Goal: Use online tool/utility: Utilize a website feature to perform a specific function

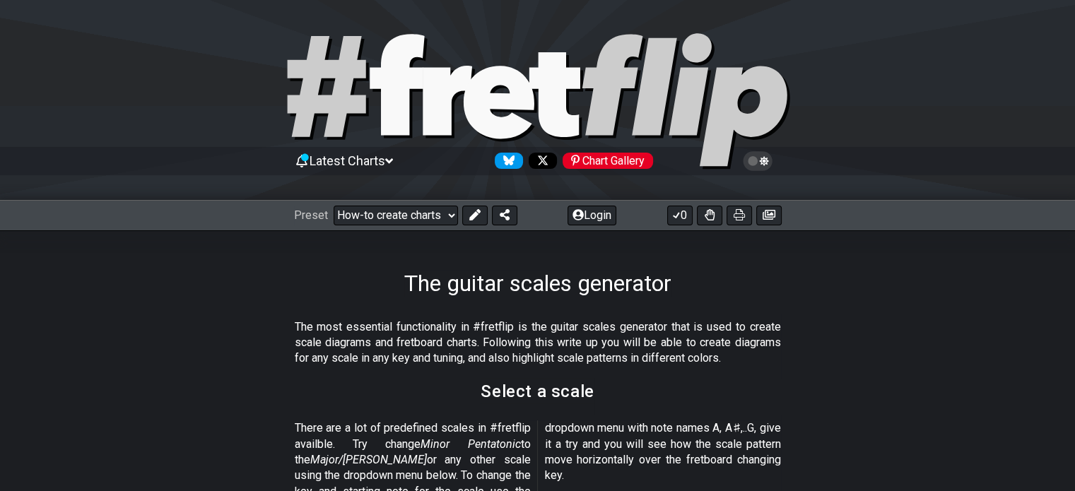
scroll to position [353, 0]
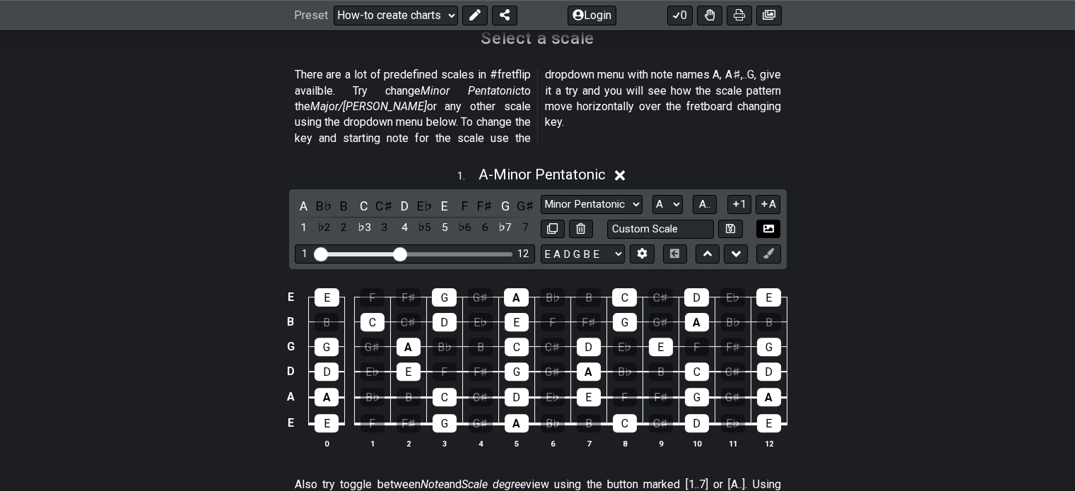
click at [768, 223] on icon at bounding box center [768, 228] width 11 height 11
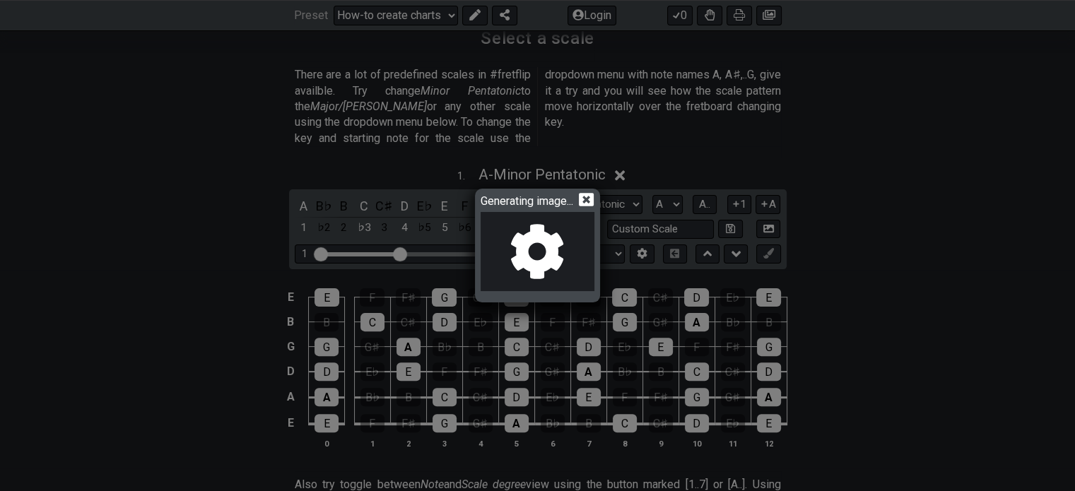
click at [589, 196] on icon at bounding box center [586, 199] width 15 height 13
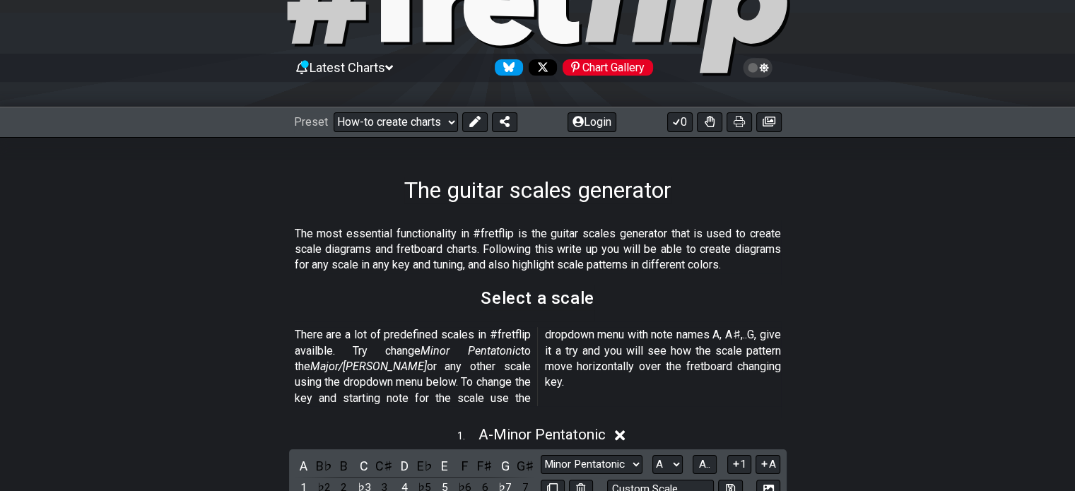
scroll to position [212, 0]
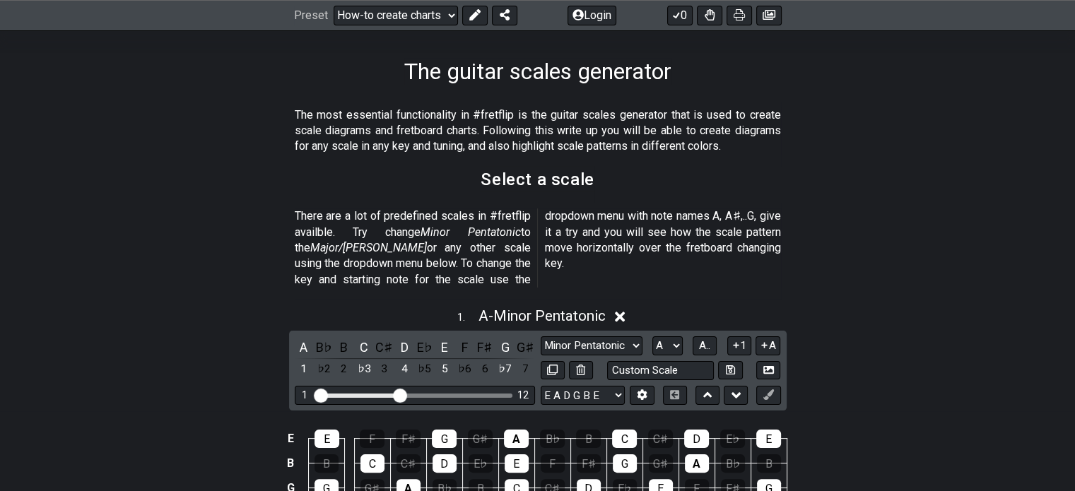
click at [622, 310] on icon at bounding box center [620, 317] width 11 height 15
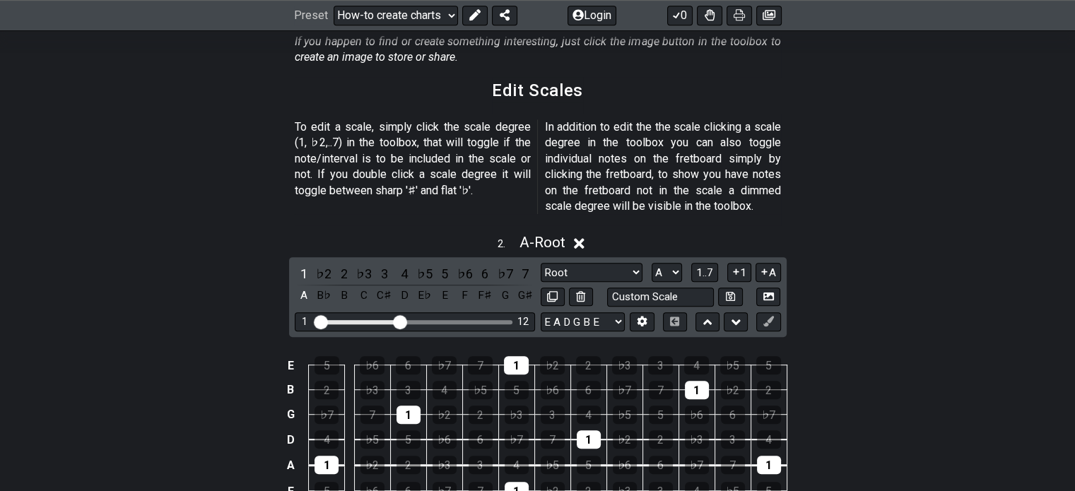
scroll to position [777, 0]
click at [452, 430] on div "♭6" at bounding box center [445, 439] width 24 height 18
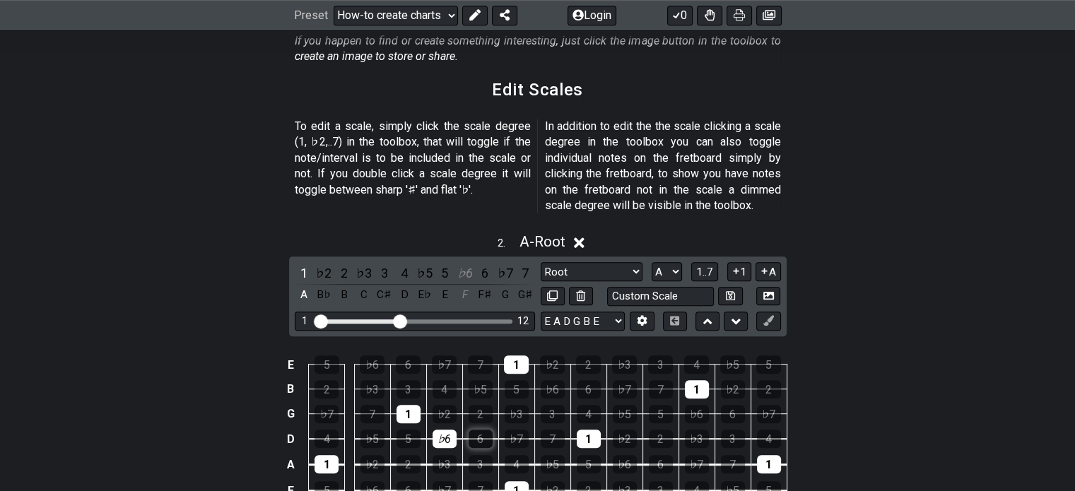
click at [479, 430] on div "6" at bounding box center [481, 439] width 24 height 18
click at [508, 430] on div "♭7" at bounding box center [517, 439] width 24 height 18
drag, startPoint x: 399, startPoint y: 305, endPoint x: 358, endPoint y: 304, distance: 40.3
click at [358, 320] on input "Visible fret range" at bounding box center [415, 320] width 201 height 0
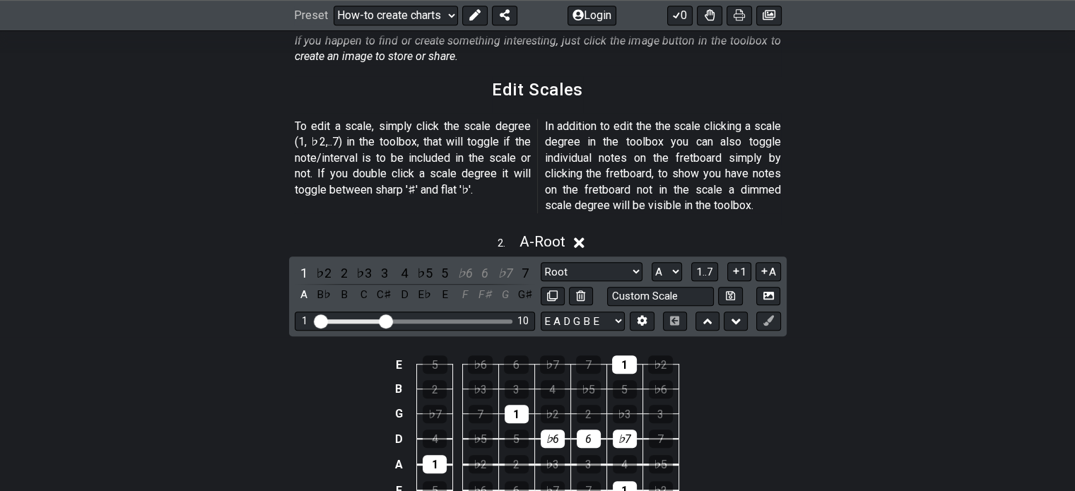
drag, startPoint x: 358, startPoint y: 304, endPoint x: 382, endPoint y: 303, distance: 24.0
click at [382, 320] on input "Visible fret range" at bounding box center [415, 320] width 201 height 0
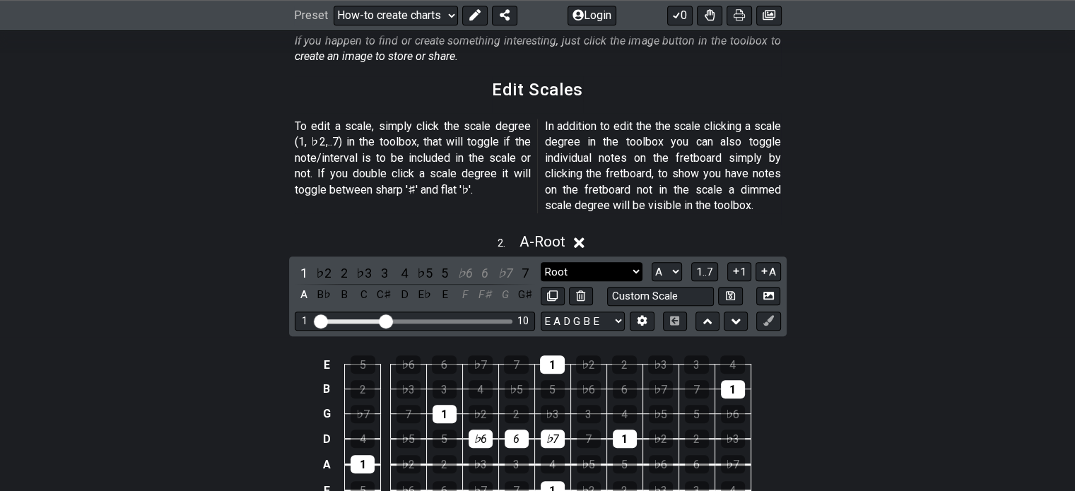
click at [633, 262] on select "Root Root Minor Pentatonic Major Pentatonic Minor Blues Major Blues Major / Ion…" at bounding box center [592, 271] width 102 height 19
click at [711, 319] on icon at bounding box center [707, 322] width 9 height 6
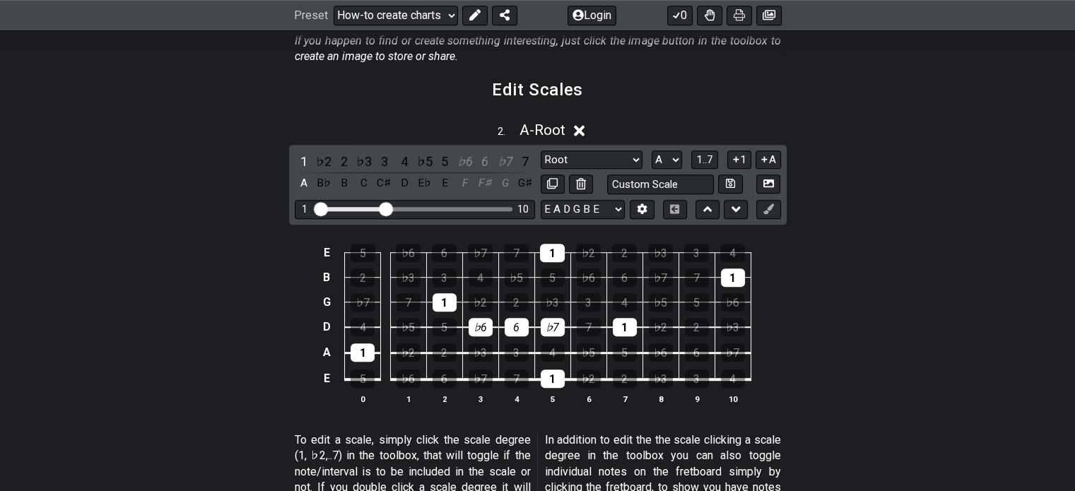
click at [170, 249] on div "E 5 ♭6 6 ♭7 7 1 ♭2 2 ♭3 3 4 B 2 ♭3 3 4 ♭5 5 ♭6 6 ♭7 7 1 G ♭7 7 1 ♭2 2 ♭3 3 4 ♭5…" at bounding box center [537, 324] width 1075 height 199
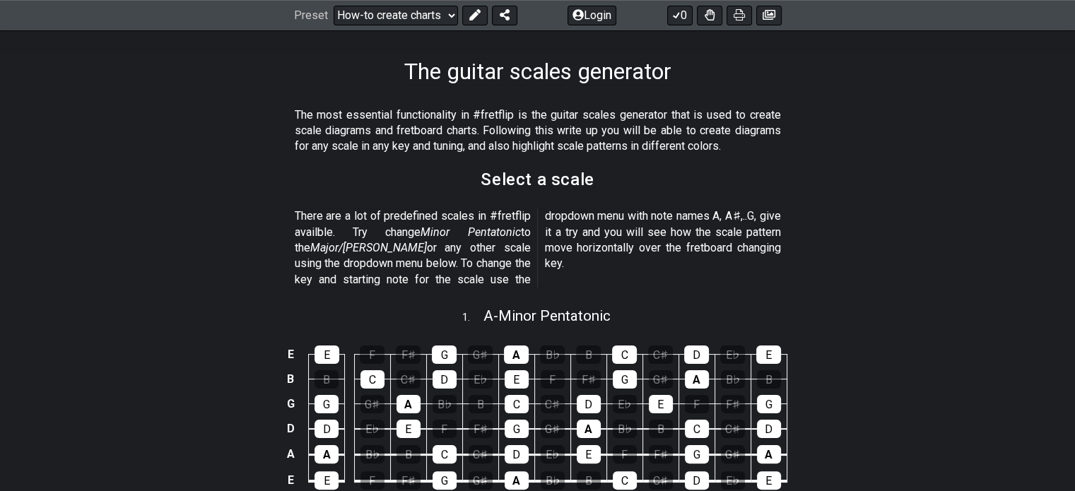
scroll to position [0, 0]
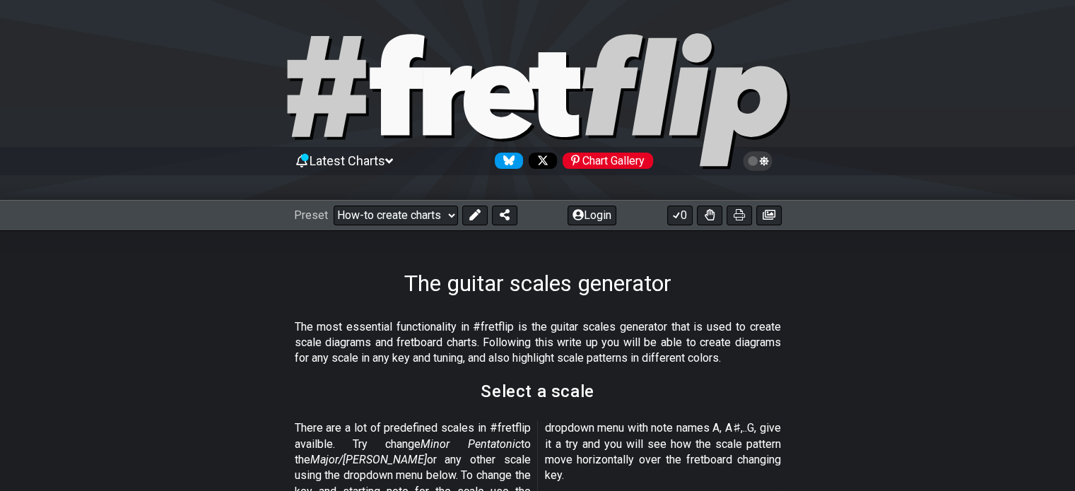
click at [365, 157] on span "Latest Charts" at bounding box center [348, 160] width 76 height 15
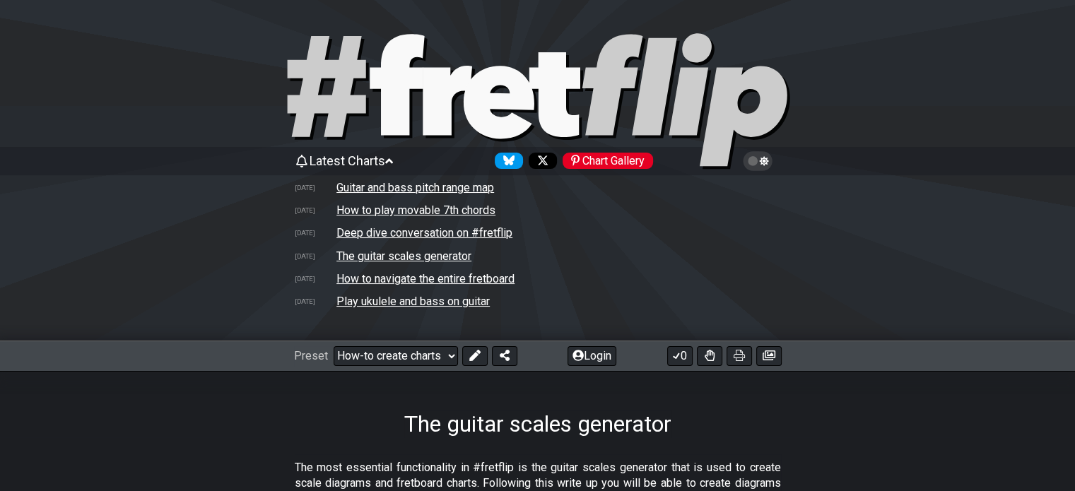
click at [365, 157] on span "Latest Charts" at bounding box center [348, 160] width 76 height 15
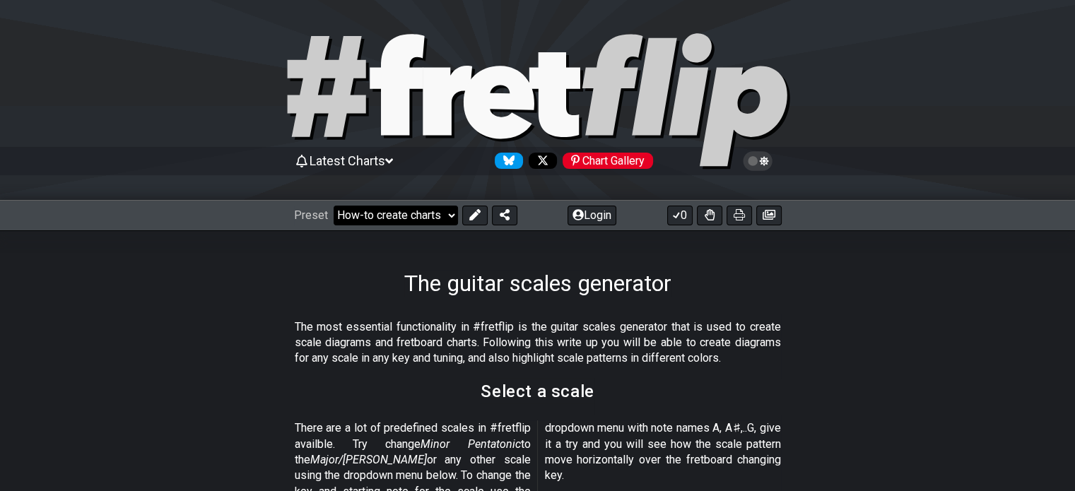
click at [451, 213] on select "Welcome to #fretflip! Initial Preset Custom Preset Minor Pentatonic Major Penta…" at bounding box center [396, 216] width 124 height 20
click at [254, 284] on div "The guitar scales generator" at bounding box center [537, 263] width 1075 height 66
click at [679, 215] on icon at bounding box center [676, 214] width 14 height 11
click at [679, 215] on icon at bounding box center [677, 215] width 6 height 6
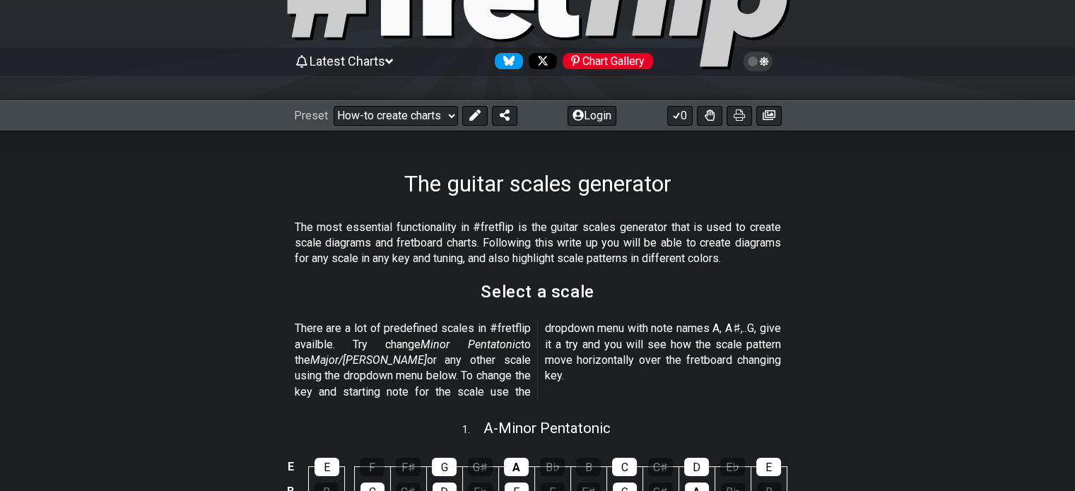
scroll to position [283, 0]
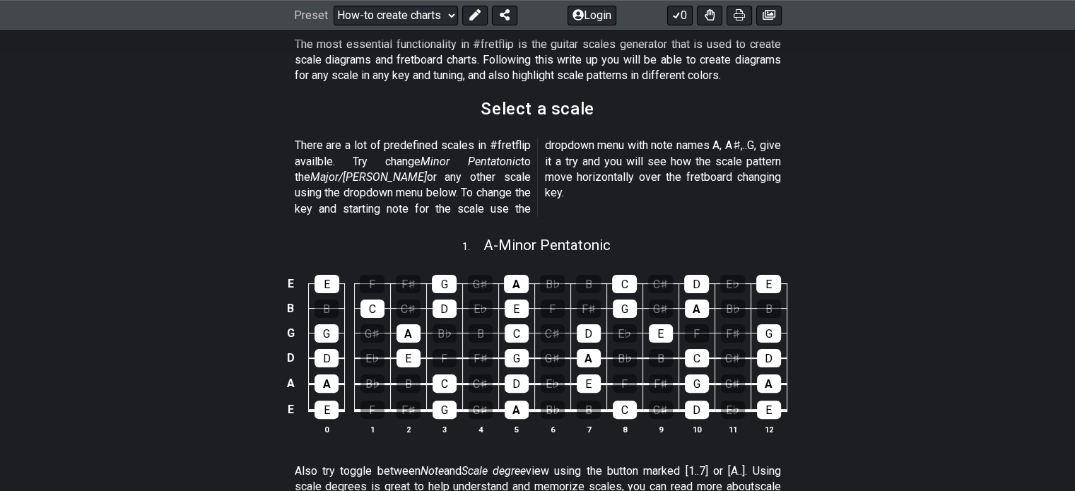
click at [629, 234] on div "1 . A - Minor Pentatonic" at bounding box center [537, 241] width 1075 height 27
select select "A"
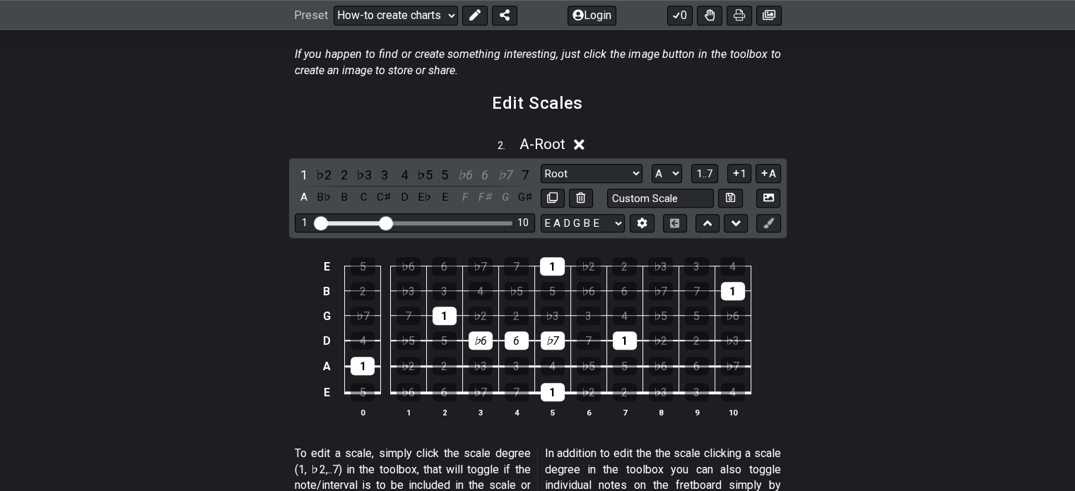
scroll to position [919, 0]
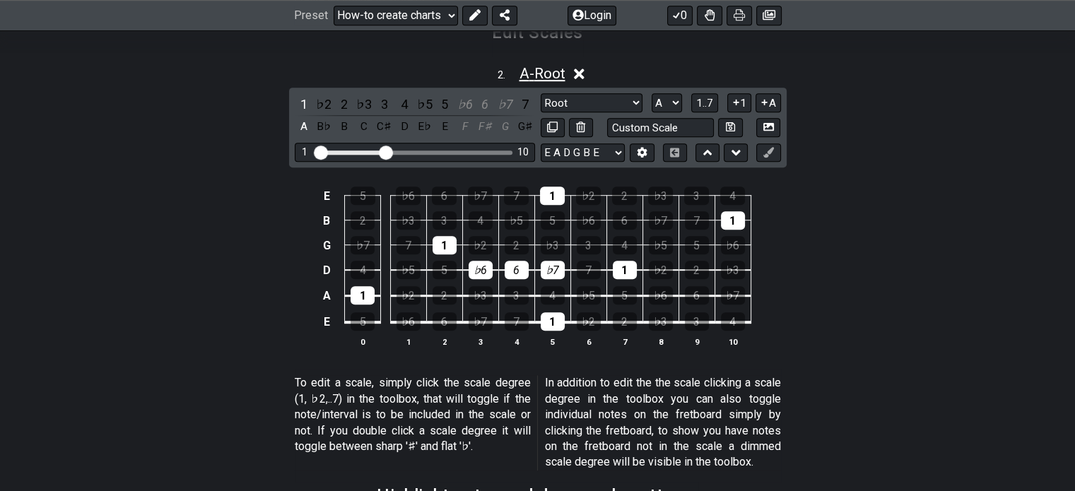
click at [526, 65] on span "A - Root" at bounding box center [542, 73] width 46 height 17
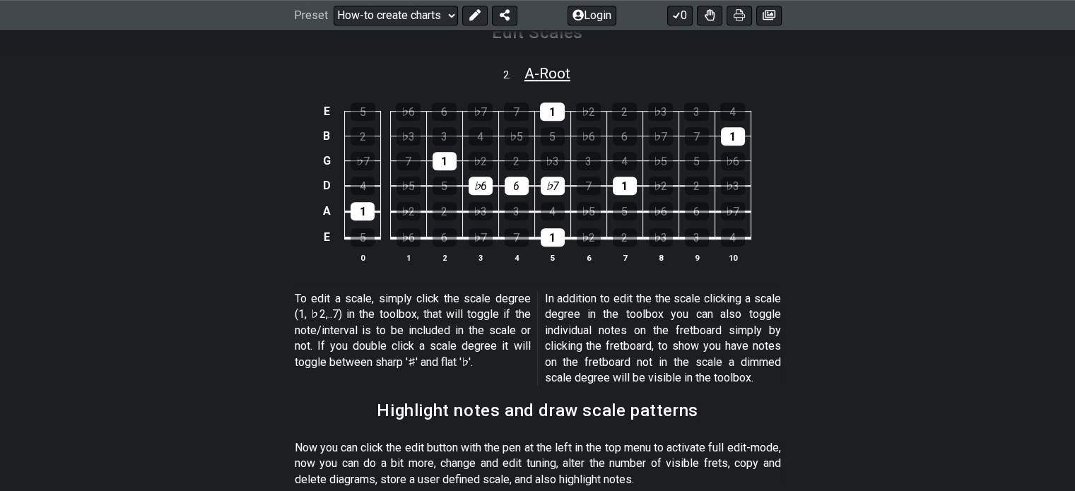
click at [526, 65] on span "A - Root" at bounding box center [547, 73] width 46 height 17
select select "A"
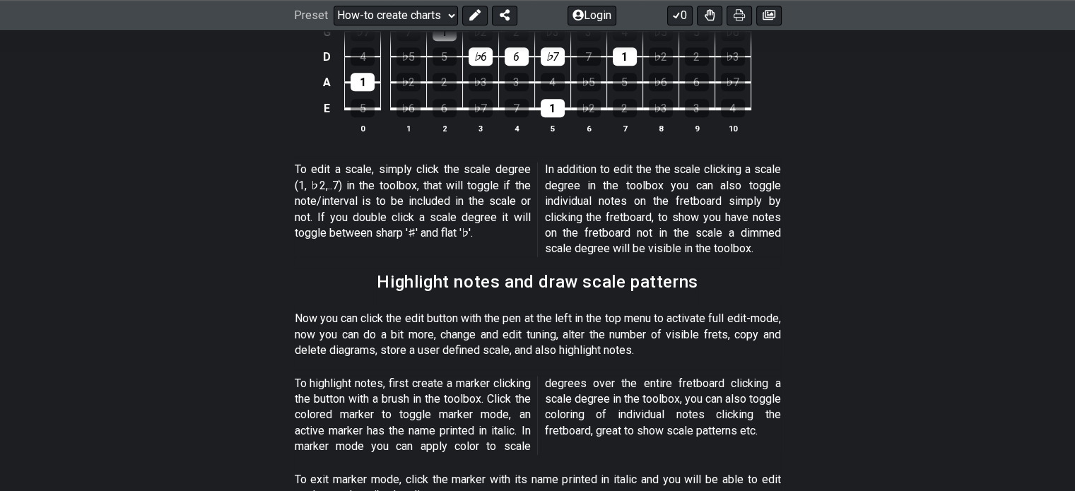
scroll to position [976, 0]
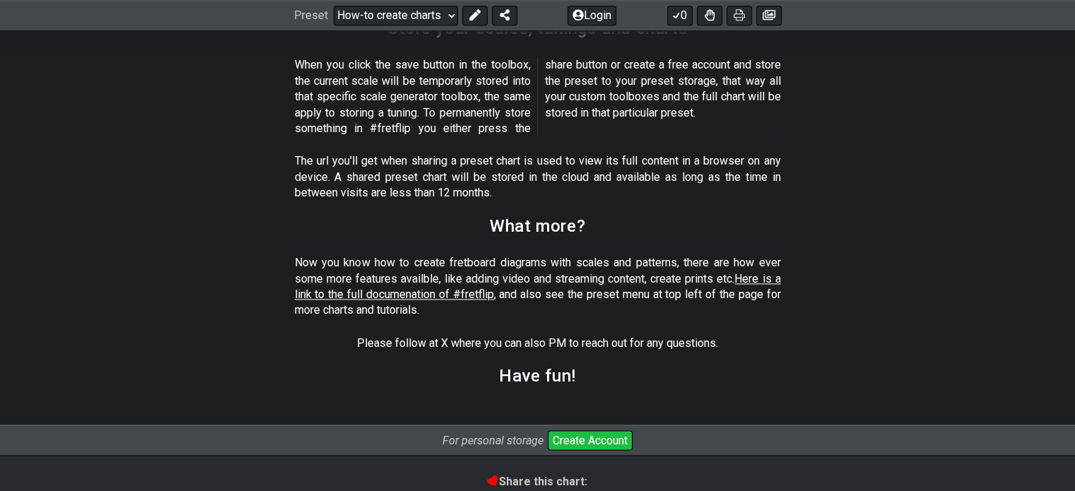
scroll to position [2050, 0]
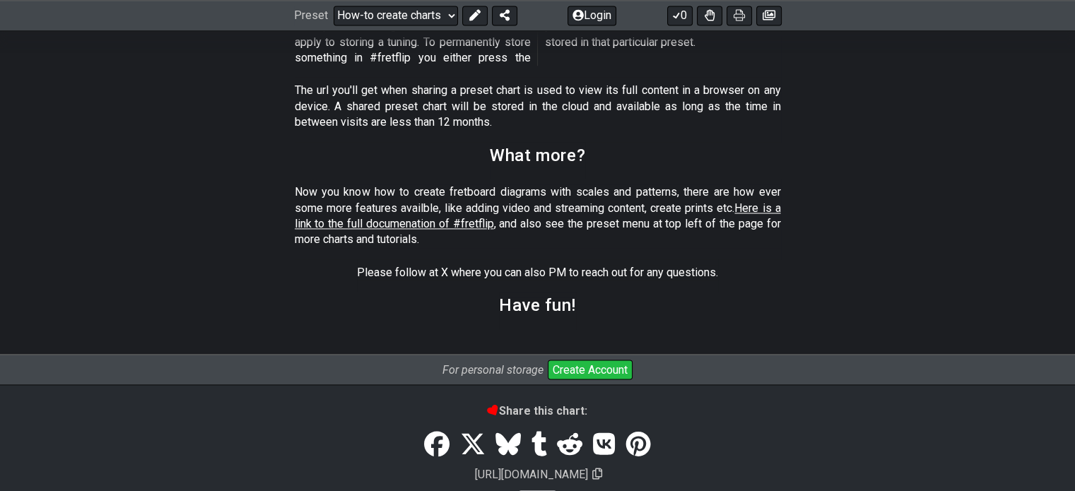
click at [915, 86] on section "The url you'll get when sharing a preset chart is used to view its full content…" at bounding box center [537, 109] width 1075 height 64
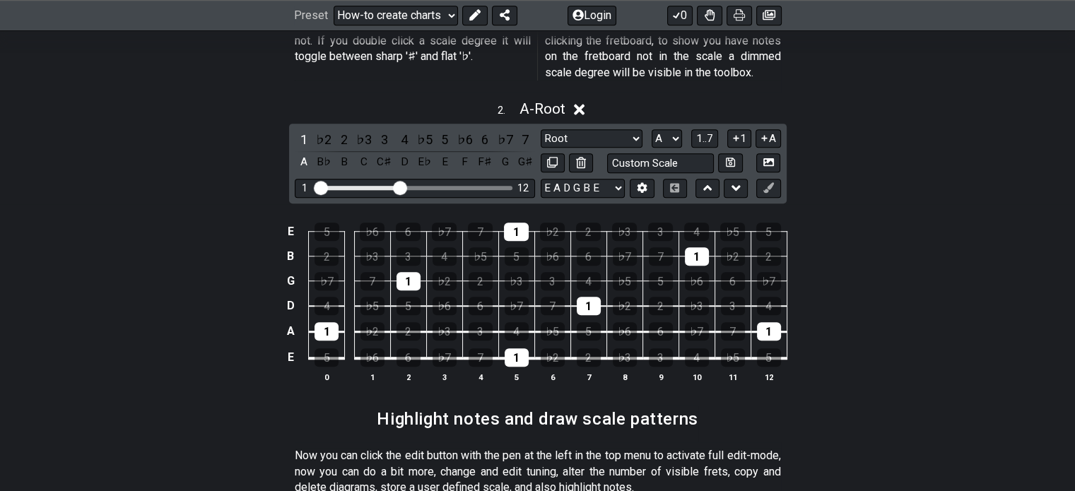
scroll to position [990, 0]
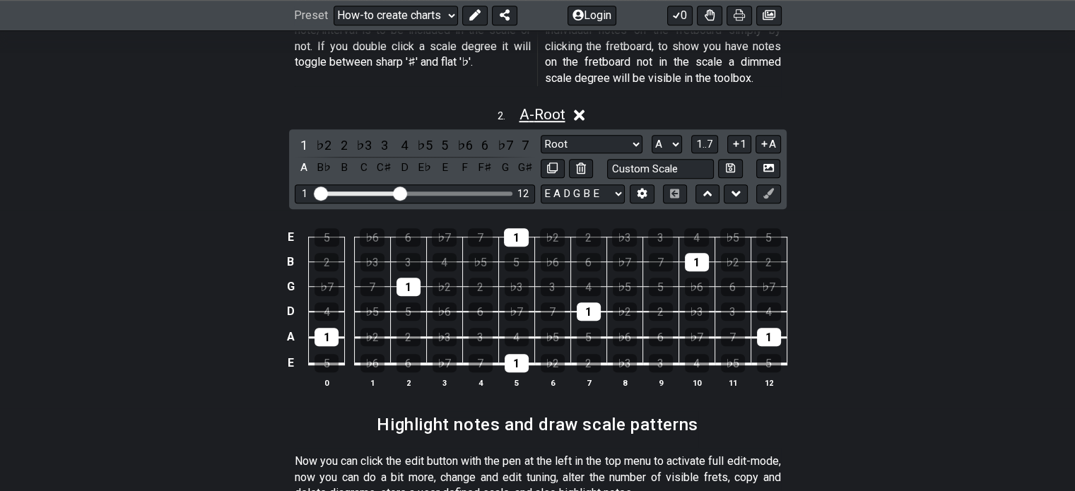
click at [535, 106] on span "A - Root" at bounding box center [542, 114] width 46 height 17
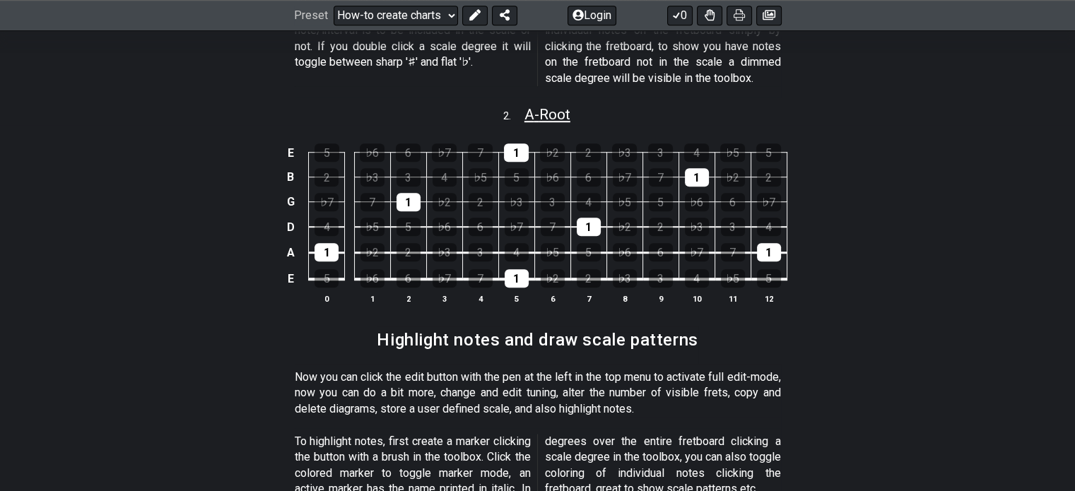
click at [535, 106] on span "A - Root" at bounding box center [547, 114] width 46 height 17
select select "A"
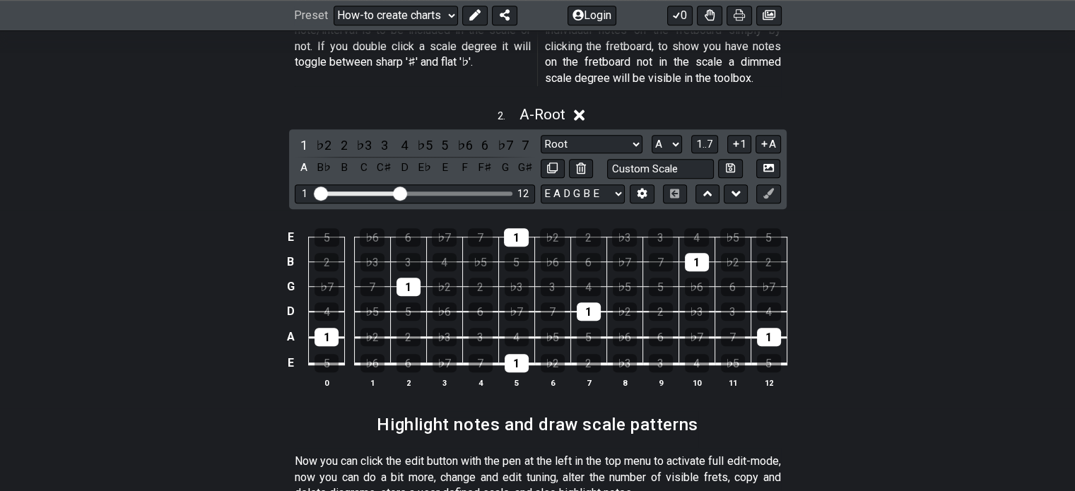
click at [583, 110] on icon at bounding box center [579, 115] width 11 height 11
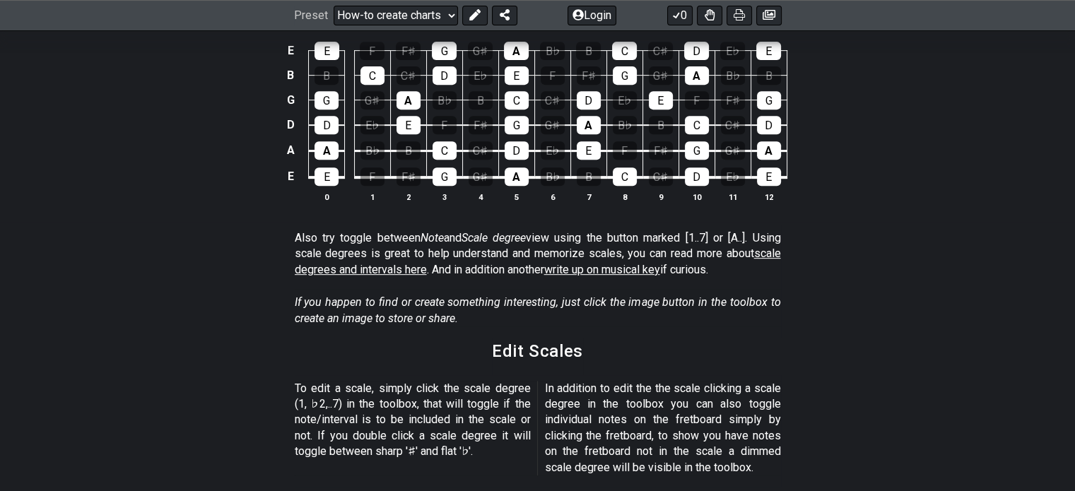
scroll to position [424, 0]
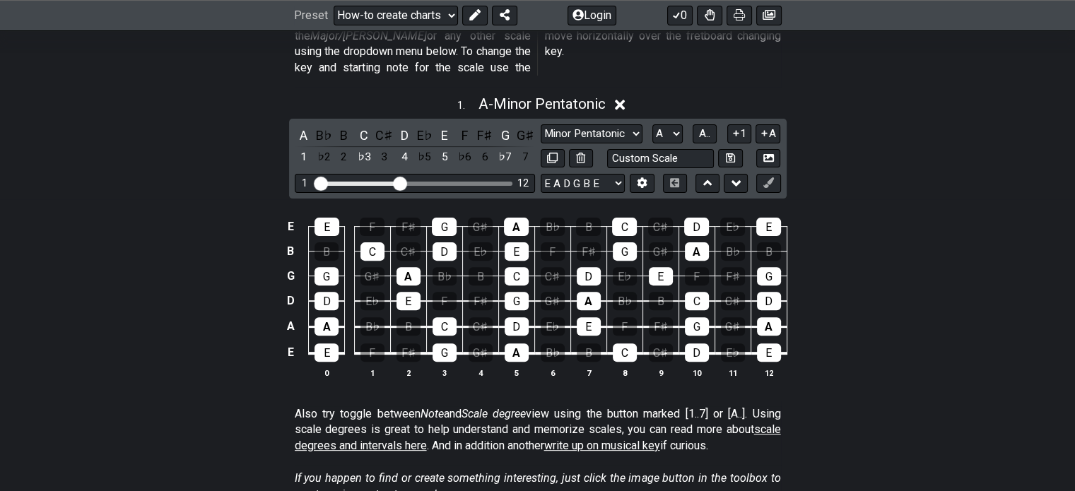
click at [625, 100] on icon at bounding box center [620, 105] width 11 height 11
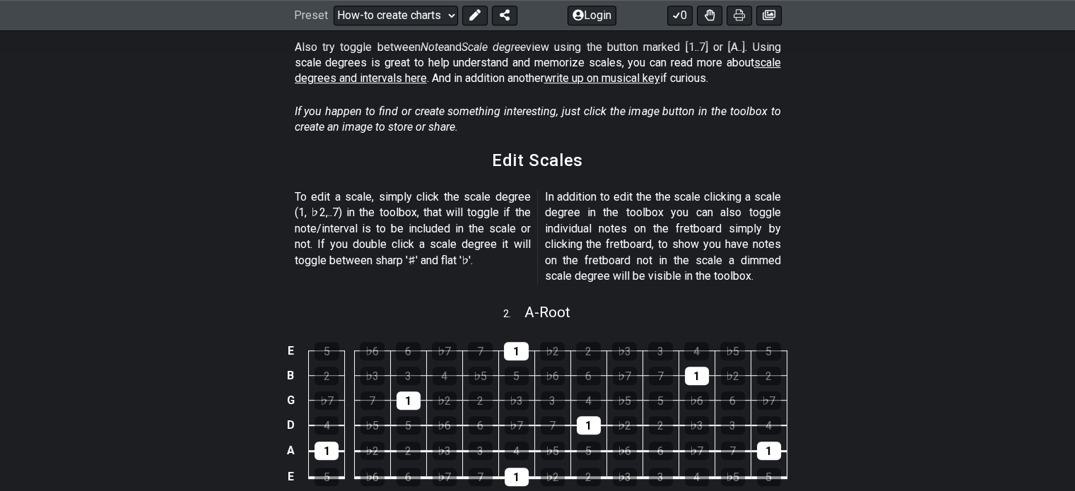
scroll to position [848, 0]
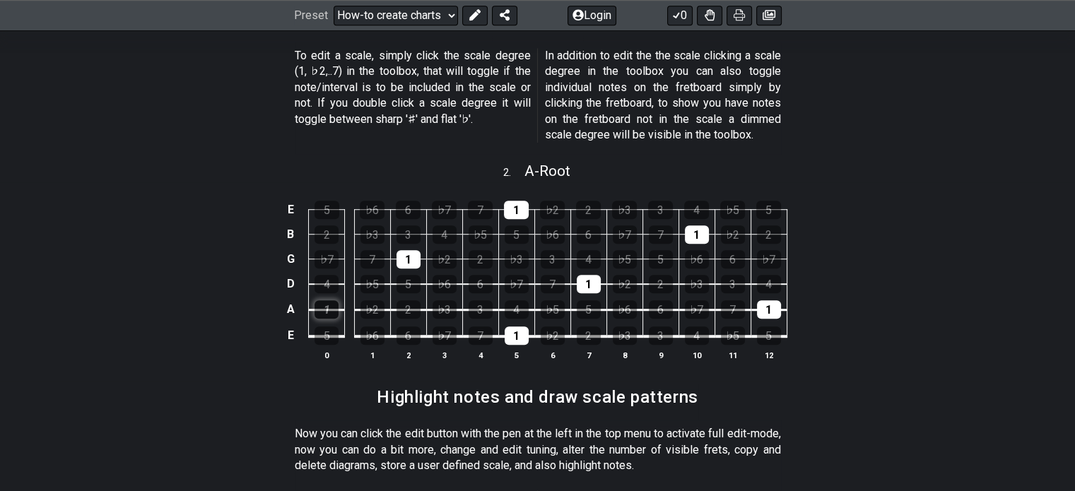
click at [329, 300] on div "1" at bounding box center [327, 309] width 24 height 18
click at [512, 327] on div "1" at bounding box center [517, 336] width 24 height 18
click at [590, 275] on div "1" at bounding box center [589, 284] width 24 height 18
click at [701, 225] on div "1" at bounding box center [697, 234] width 24 height 18
drag, startPoint x: 758, startPoint y: 299, endPoint x: 617, endPoint y: 203, distance: 170.9
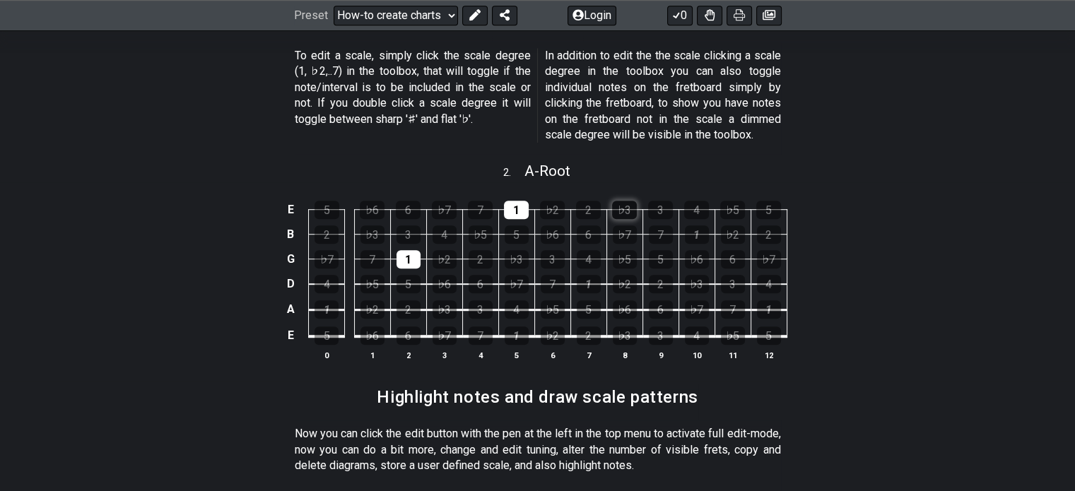
click at [758, 300] on div "1" at bounding box center [769, 309] width 24 height 18
click at [512, 201] on div "1" at bounding box center [516, 210] width 25 height 18
click at [413, 250] on div "1" at bounding box center [409, 259] width 24 height 18
click at [519, 300] on div "4" at bounding box center [517, 309] width 24 height 18
click at [594, 300] on div "5" at bounding box center [589, 309] width 24 height 18
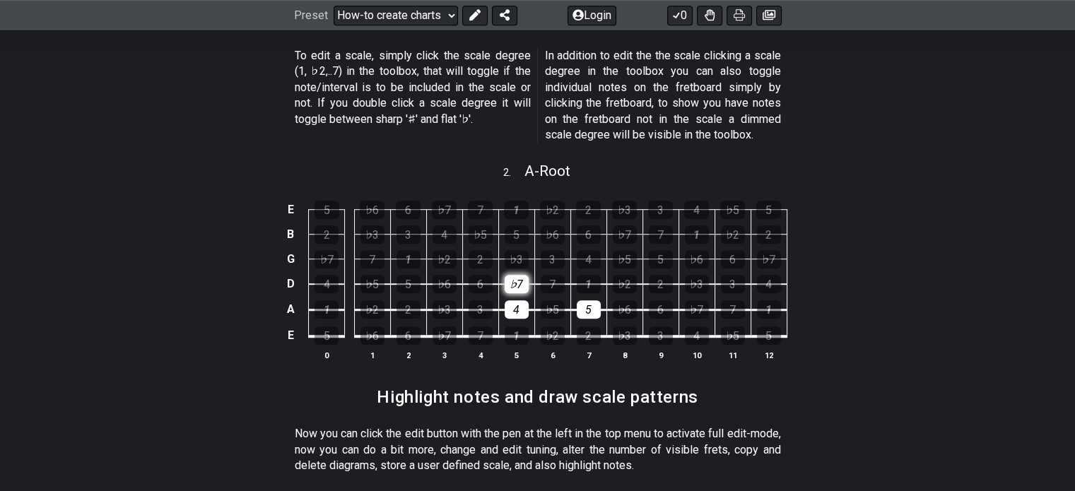
click at [515, 275] on div "♭7" at bounding box center [517, 284] width 24 height 18
click at [588, 275] on div "1" at bounding box center [589, 284] width 24 height 18
click at [510, 250] on div "♭3" at bounding box center [517, 259] width 24 height 18
click at [590, 250] on div "4" at bounding box center [589, 259] width 24 height 18
click at [439, 300] on div "♭3" at bounding box center [445, 309] width 24 height 18
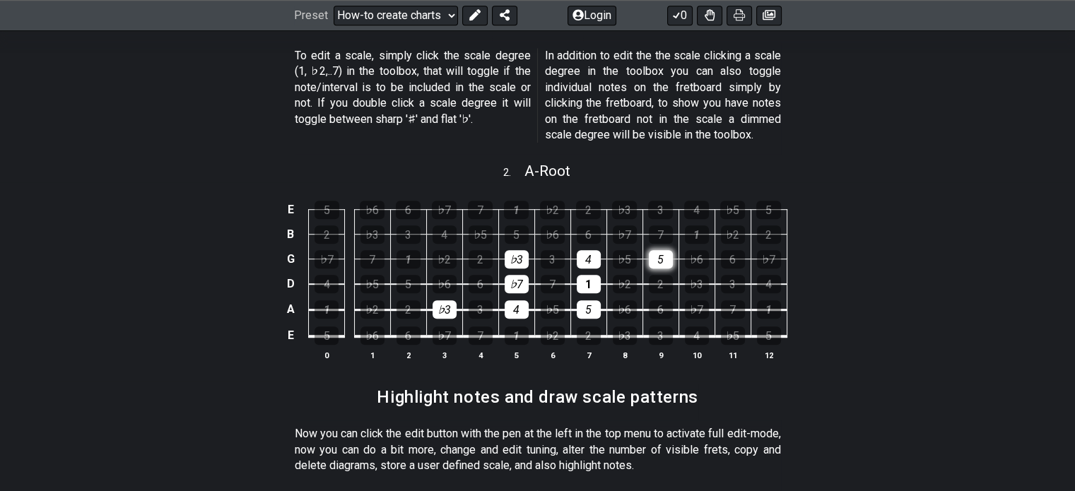
click at [660, 250] on div "5" at bounding box center [661, 259] width 24 height 18
click at [674, 265] on td "2" at bounding box center [660, 271] width 36 height 25
click at [664, 275] on div "2" at bounding box center [661, 284] width 24 height 18
click at [628, 225] on div "♭7" at bounding box center [625, 234] width 24 height 18
click at [702, 225] on div "1" at bounding box center [697, 234] width 24 height 18
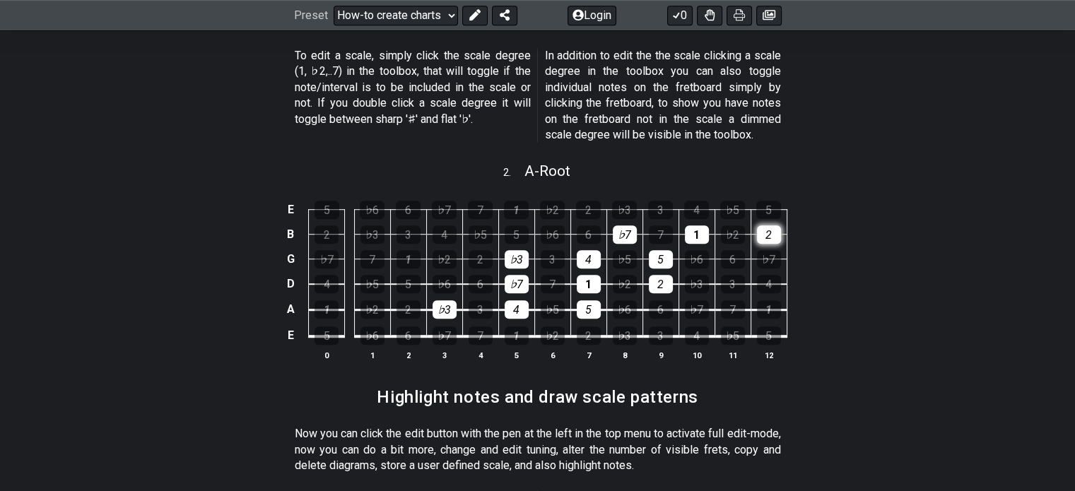
click at [764, 225] on div "2" at bounding box center [769, 234] width 24 height 18
click at [700, 201] on div "4" at bounding box center [696, 210] width 25 height 18
click at [775, 201] on div "5" at bounding box center [768, 210] width 25 height 18
click at [511, 327] on div "1" at bounding box center [517, 336] width 24 height 18
click at [442, 327] on div "♭7" at bounding box center [445, 336] width 24 height 18
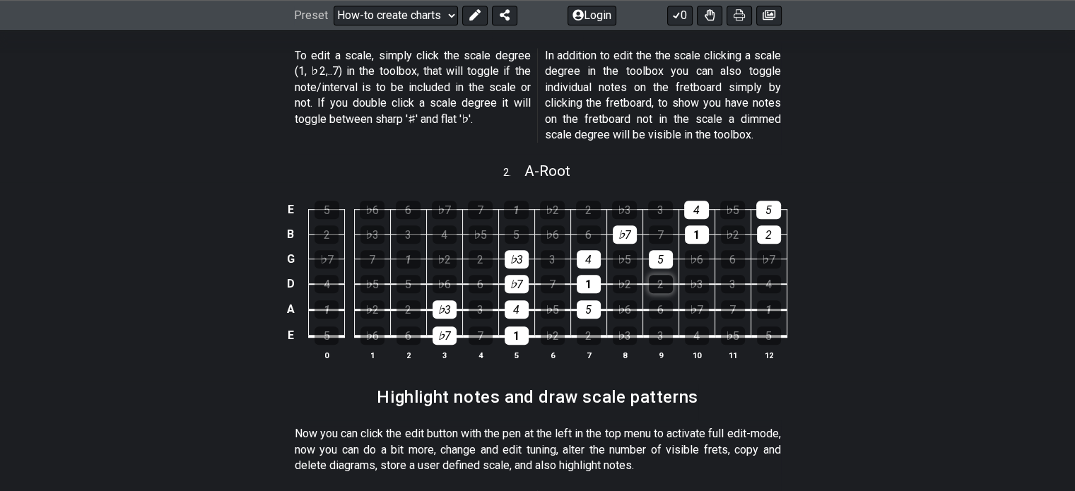
click at [662, 275] on div "2" at bounding box center [661, 284] width 24 height 18
click at [446, 225] on div "4" at bounding box center [445, 234] width 24 height 18
click at [517, 225] on div "5" at bounding box center [517, 234] width 24 height 18
click at [454, 201] on div "♭7" at bounding box center [444, 210] width 25 height 18
click at [515, 201] on div "1" at bounding box center [516, 210] width 25 height 18
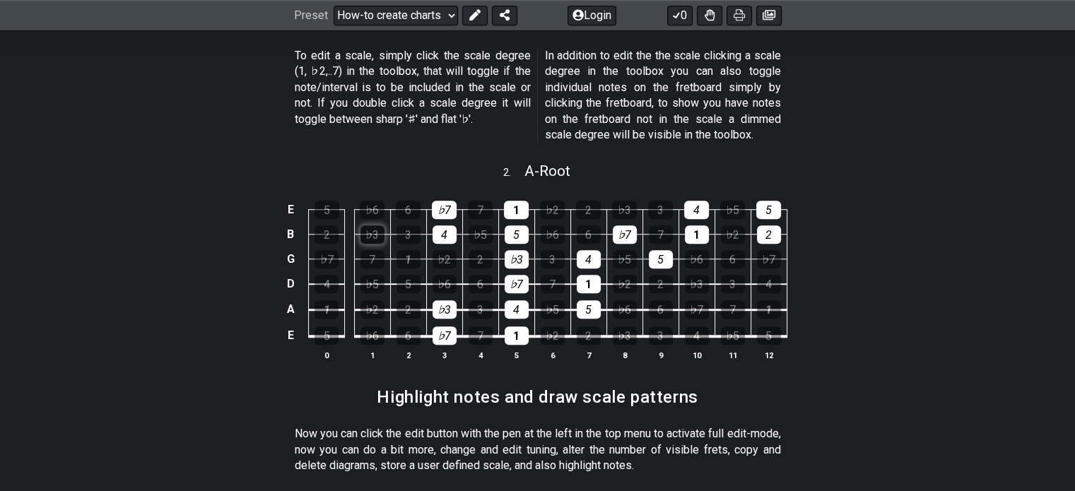
click at [372, 225] on div "♭3" at bounding box center [372, 234] width 24 height 18
click at [375, 250] on div "7" at bounding box center [372, 259] width 24 height 18
click at [406, 275] on div "5" at bounding box center [409, 284] width 24 height 18
click at [374, 250] on div "7" at bounding box center [372, 259] width 24 height 18
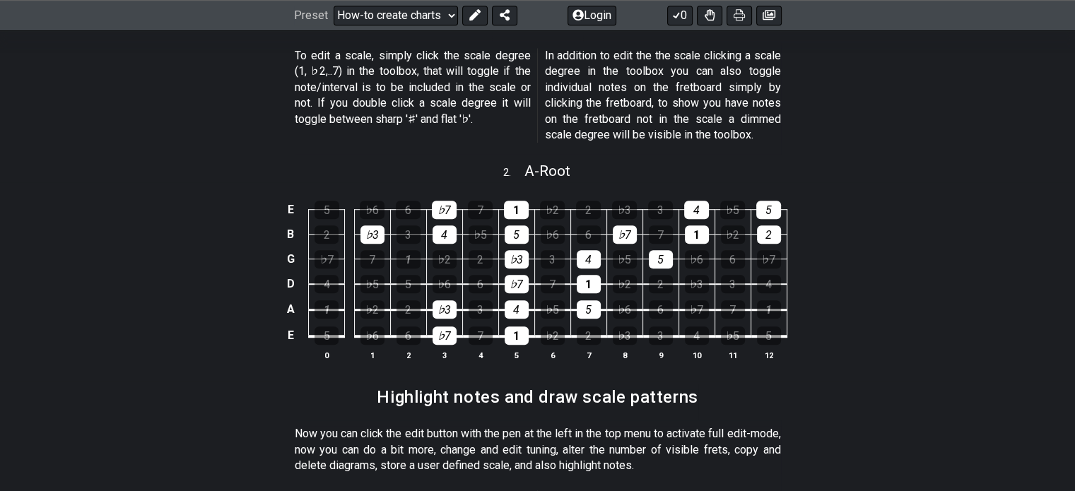
drag, startPoint x: 704, startPoint y: 254, endPoint x: 604, endPoint y: 152, distance: 142.9
click at [604, 154] on div "2 . A - Root" at bounding box center [537, 167] width 1075 height 27
select select "A"
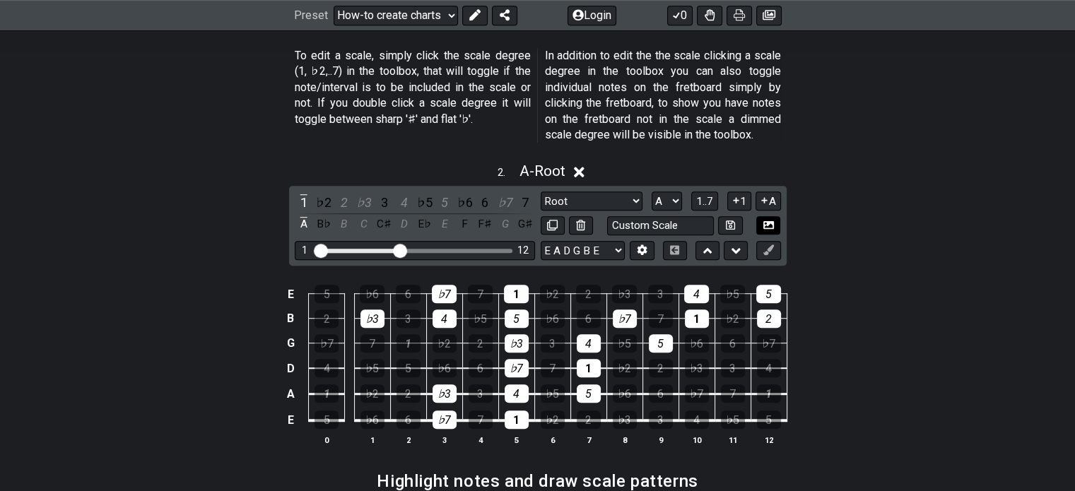
click at [772, 220] on icon at bounding box center [768, 225] width 11 height 11
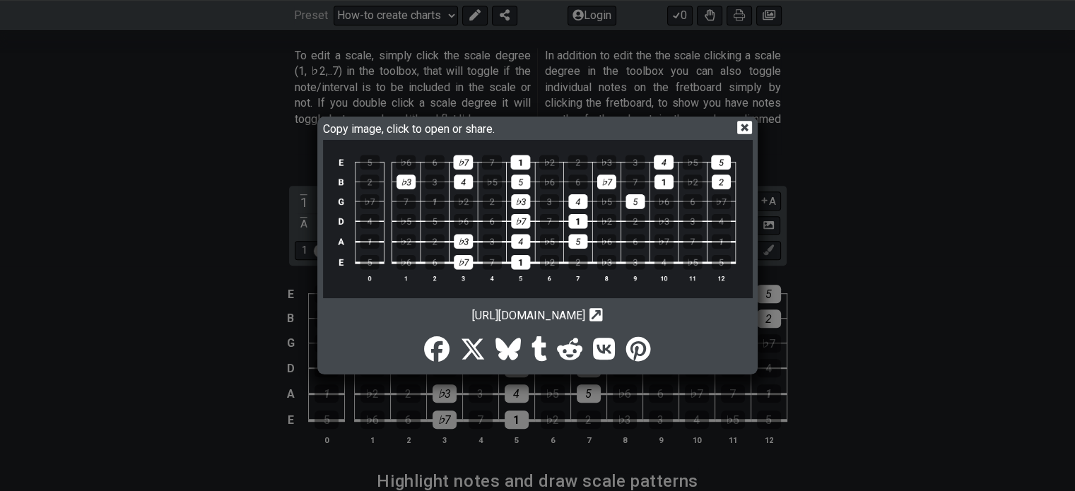
click at [739, 129] on icon at bounding box center [744, 127] width 15 height 13
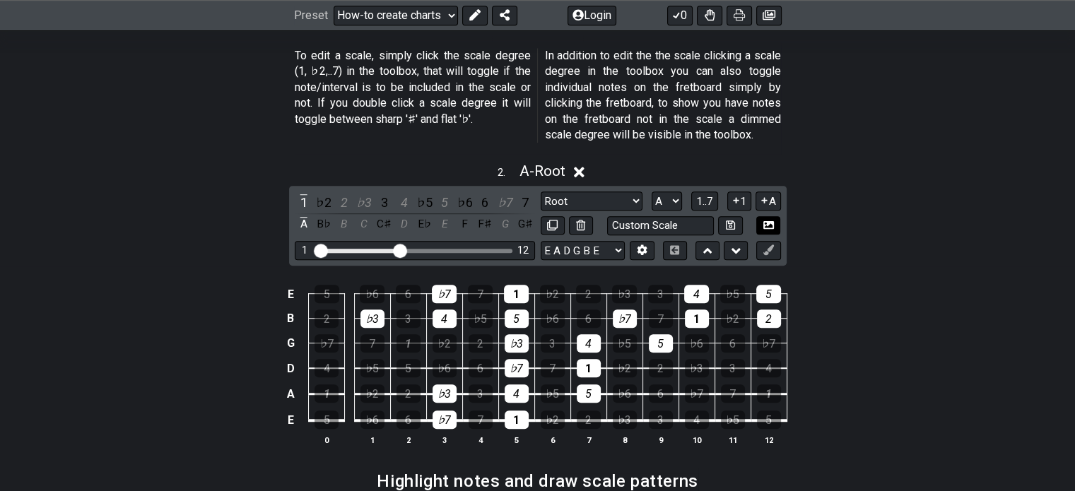
click at [775, 216] on button at bounding box center [768, 225] width 24 height 19
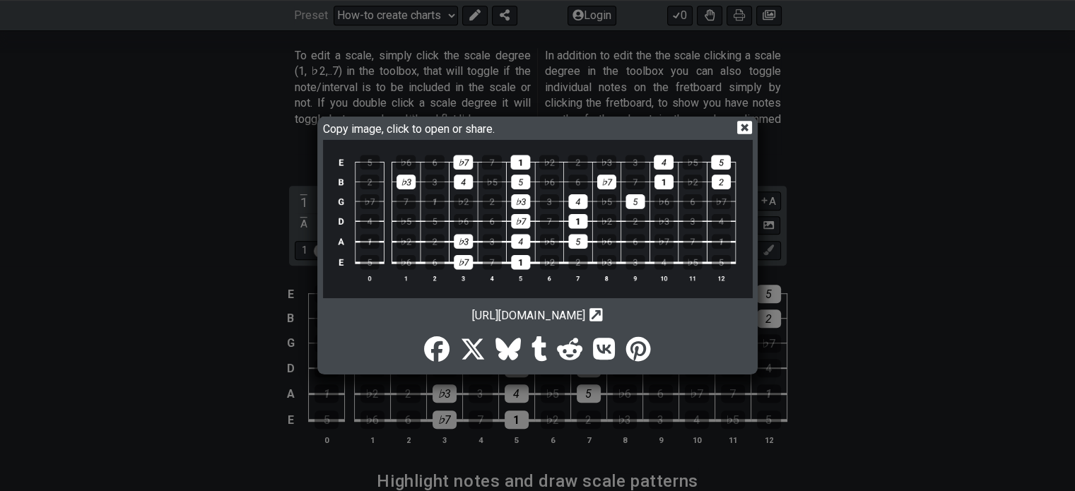
click at [603, 313] on icon "Copy url to clipboard" at bounding box center [595, 314] width 13 height 15
click at [741, 128] on icon at bounding box center [744, 127] width 15 height 13
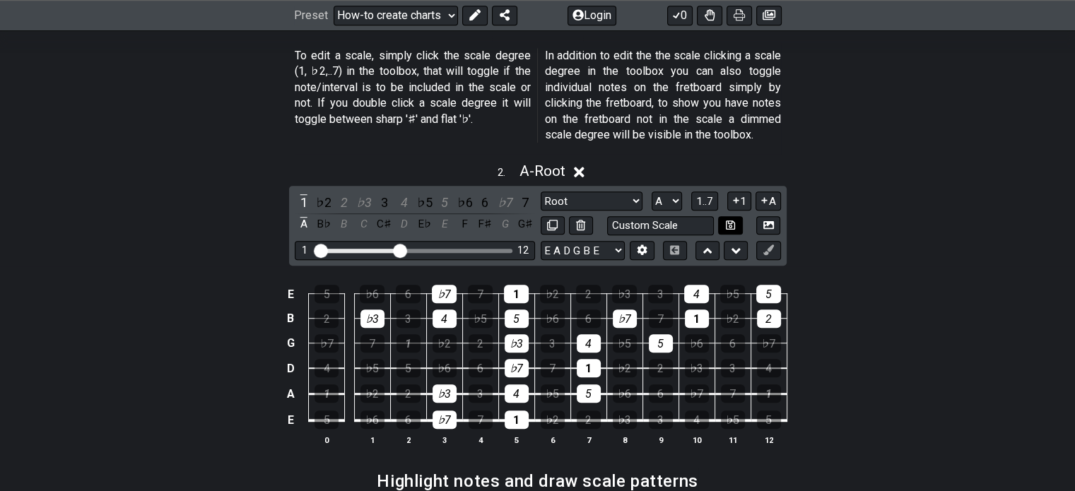
click at [735, 216] on button at bounding box center [730, 225] width 24 height 19
select select "Custom Scale"
click at [772, 220] on icon at bounding box center [768, 225] width 11 height 11
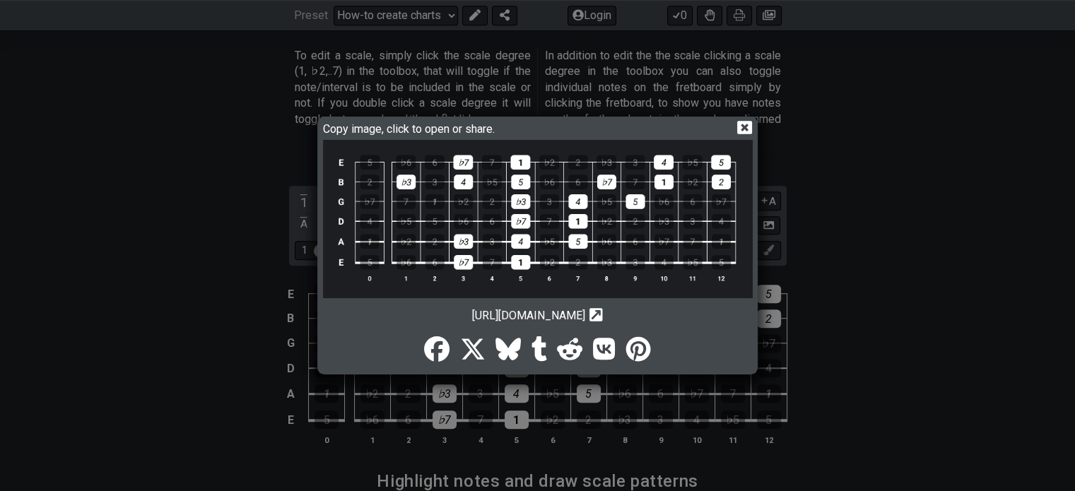
click at [603, 313] on icon "Copy url to clipboard" at bounding box center [595, 314] width 13 height 15
click at [603, 313] on icon at bounding box center [595, 314] width 13 height 13
drag, startPoint x: 399, startPoint y: 307, endPoint x: 585, endPoint y: 311, distance: 186.6
click at [585, 311] on div "https://img.fretflip.com/02JDG6H4-mfctcwb3.png Copy url to clipboard" at bounding box center [538, 311] width 430 height 21
drag, startPoint x: 654, startPoint y: 315, endPoint x: 398, endPoint y: 316, distance: 255.9
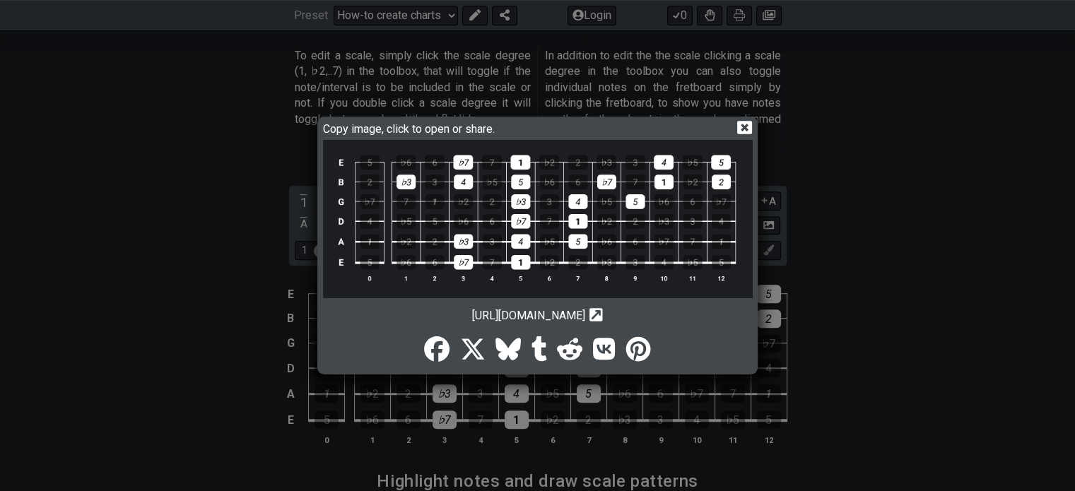
click at [398, 316] on div "https://img.fretflip.com/02JDG6H4-mfctcwb3.png Copy url to clipboard" at bounding box center [538, 311] width 430 height 21
